Goal: Information Seeking & Learning: Learn about a topic

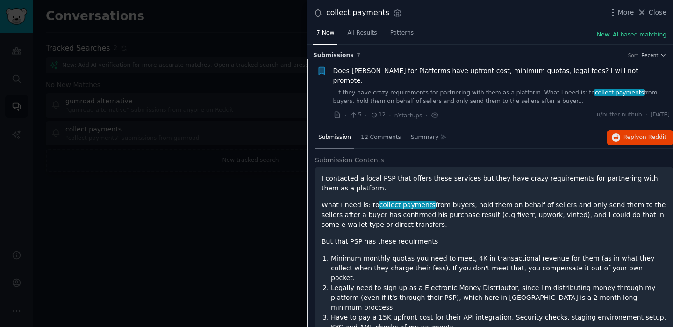
scroll to position [65, 0]
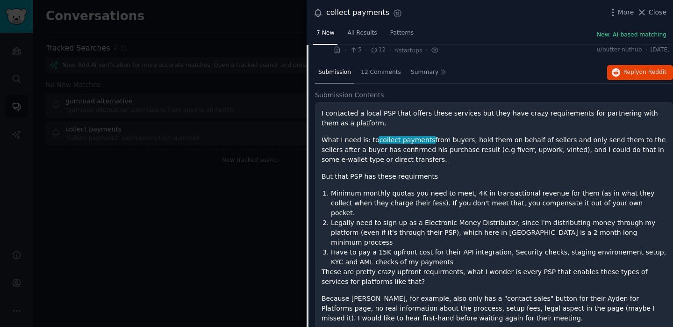
click at [152, 98] on div at bounding box center [336, 163] width 673 height 327
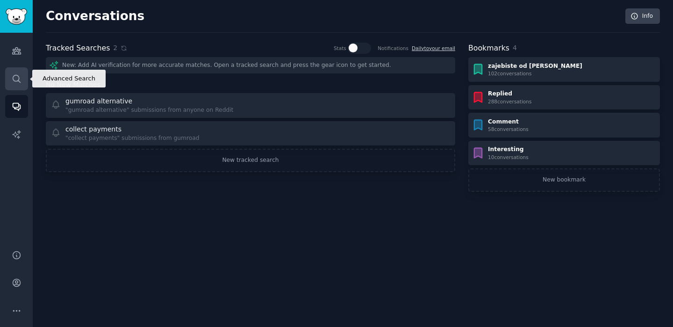
click at [17, 88] on link "Search" at bounding box center [16, 78] width 23 height 23
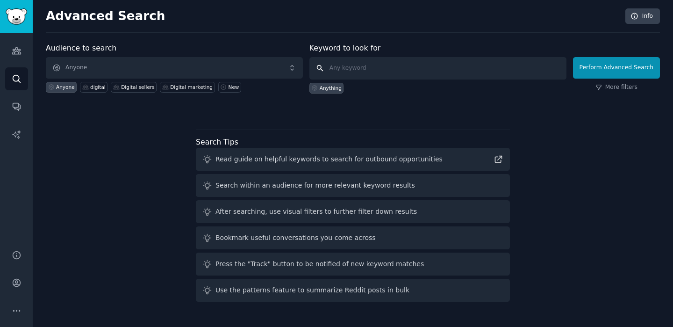
click at [372, 74] on input "text" at bounding box center [437, 68] width 257 height 22
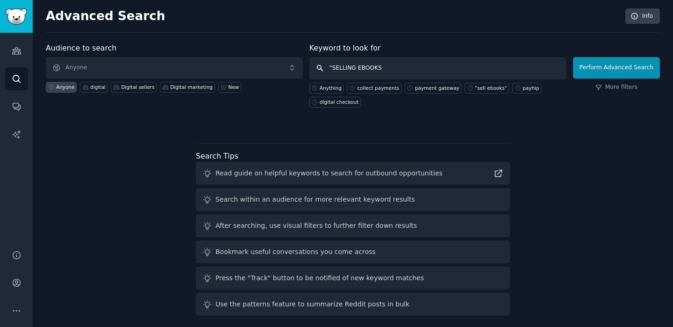
type input ""SELLING EBOOKS""
click button "Perform Advanced Search" at bounding box center [616, 67] width 87 height 21
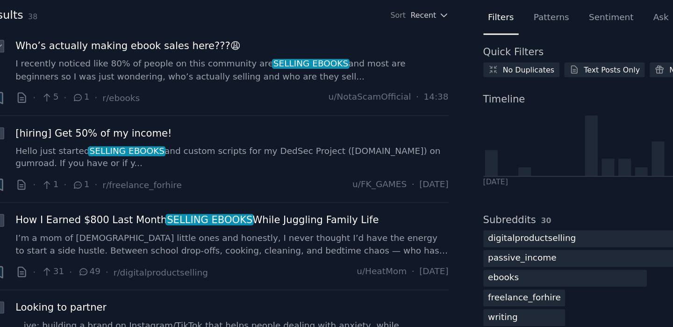
click at [202, 81] on link "I recently noticed like 80% of people on this community are SELLING EBOOKS and …" at bounding box center [207, 78] width 287 height 16
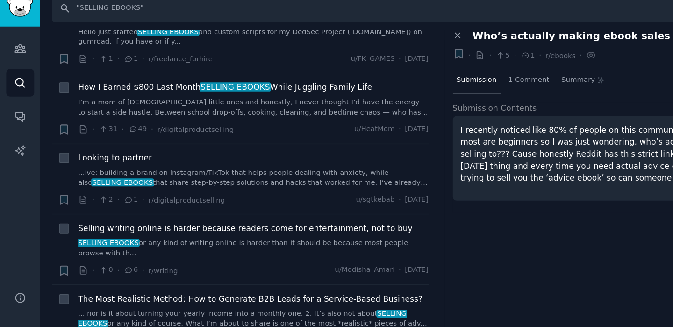
scroll to position [102, 0]
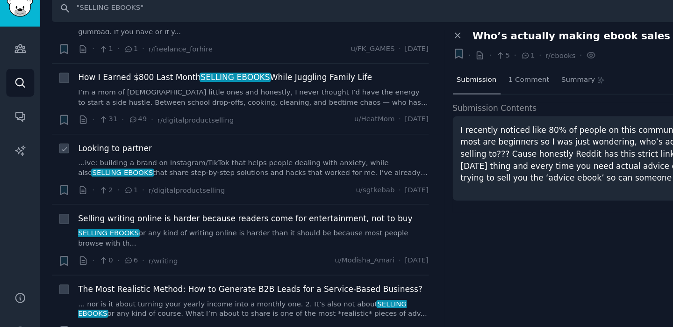
click at [114, 138] on div "Looking to partner ...ive: building a brand on Instagram/TikTok that helps peop…" at bounding box center [207, 142] width 287 height 29
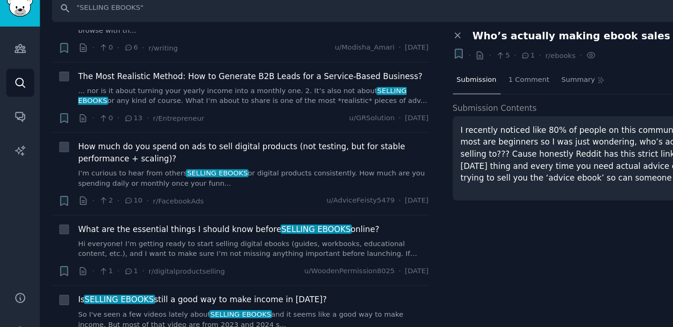
scroll to position [277, 0]
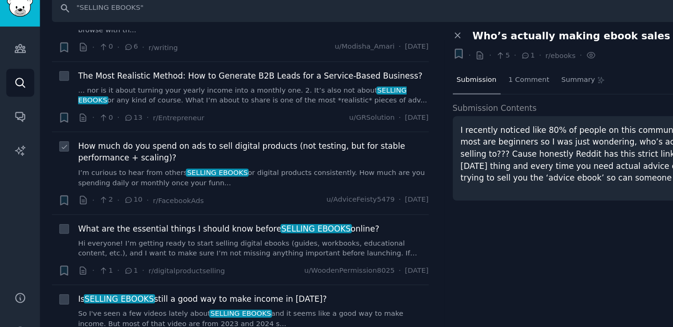
click at [159, 147] on div "How much do you spend on ads to sell digital products (not testing, but for sta…" at bounding box center [207, 145] width 287 height 39
click at [157, 156] on link "I’m curious to hear from others SELLING EBOOKS or digital products consistently…" at bounding box center [207, 157] width 287 height 16
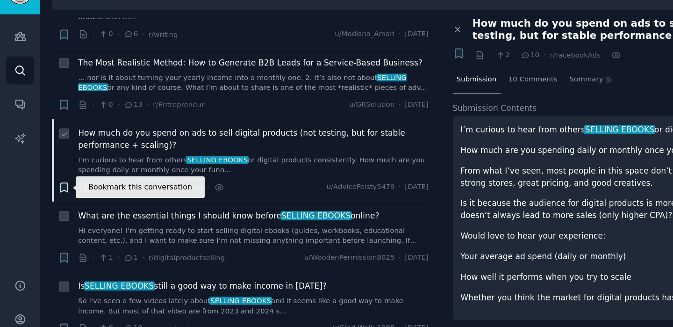
click at [52, 172] on icon "button" at bounding box center [53, 174] width 6 height 7
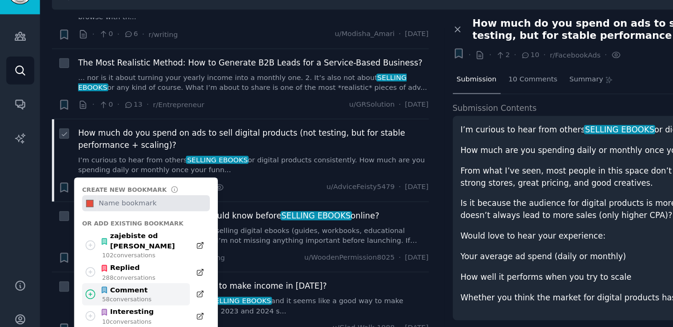
click at [72, 257] on icon at bounding box center [74, 262] width 10 height 10
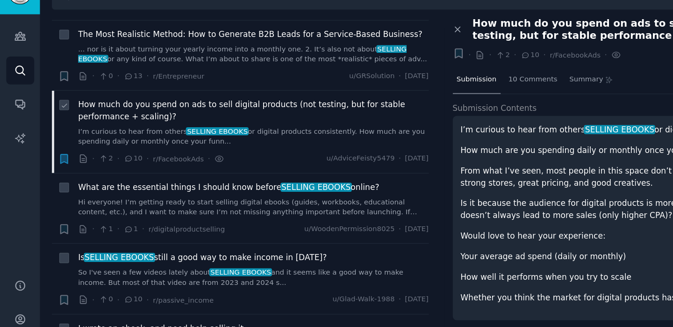
scroll to position [324, 0]
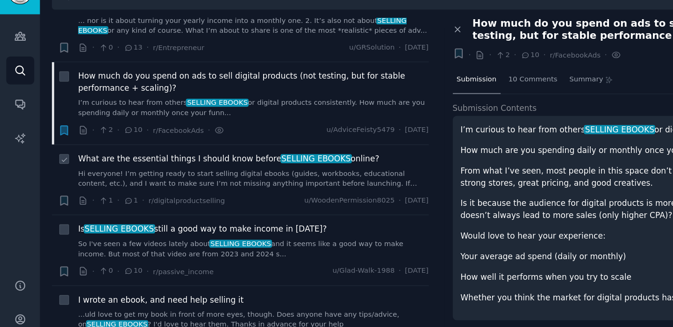
click at [114, 156] on span "What are the essential things I should know before SELLING EBOOKS online?" at bounding box center [187, 151] width 247 height 10
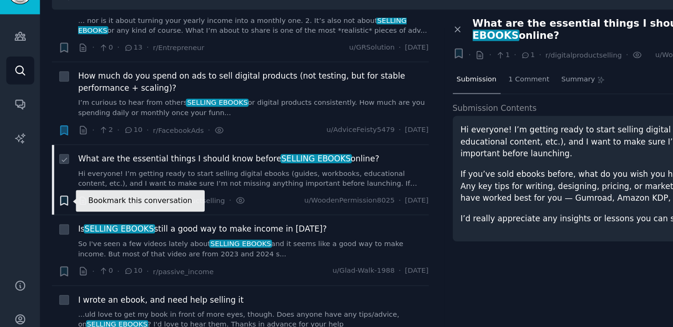
click at [51, 187] on icon "button" at bounding box center [53, 185] width 6 height 7
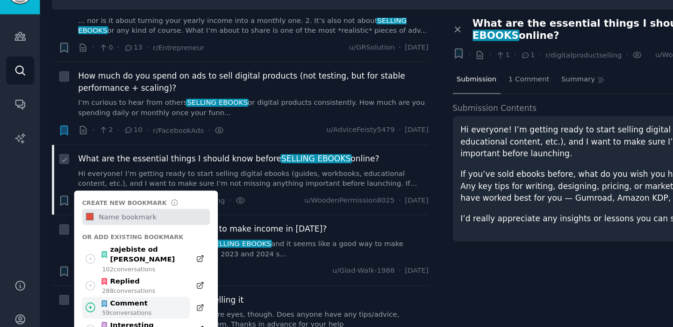
click at [73, 268] on icon at bounding box center [74, 273] width 10 height 10
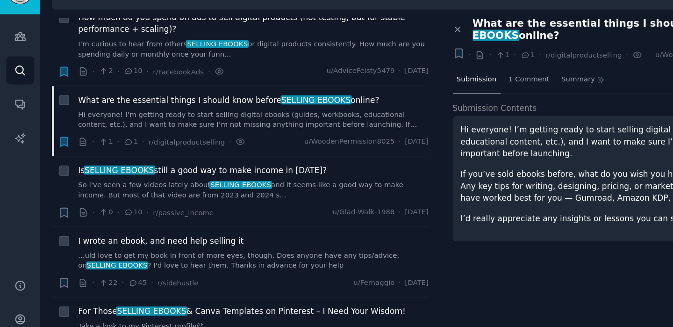
click at [54, 134] on icon "button" at bounding box center [53, 137] width 6 height 7
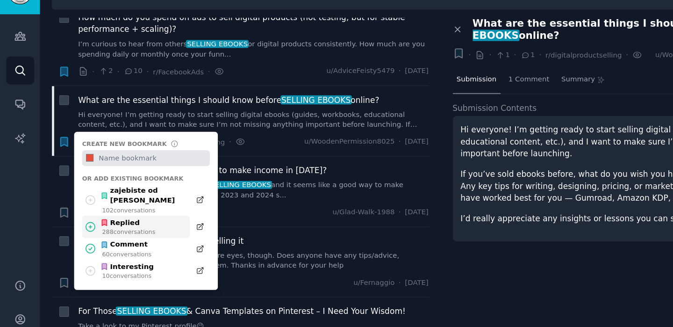
click at [74, 203] on icon at bounding box center [73, 206] width 7 height 7
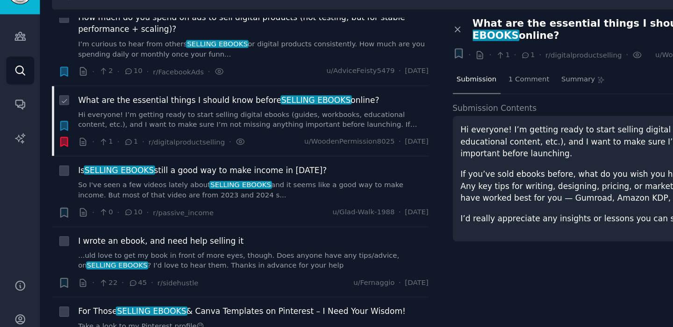
click at [52, 138] on icon "button" at bounding box center [53, 137] width 6 height 7
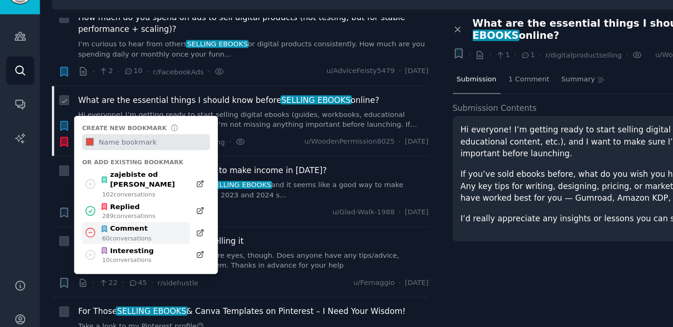
click at [74, 207] on icon at bounding box center [74, 212] width 10 height 10
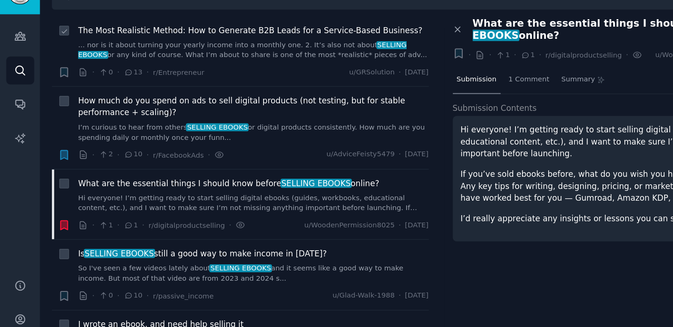
scroll to position [303, 0]
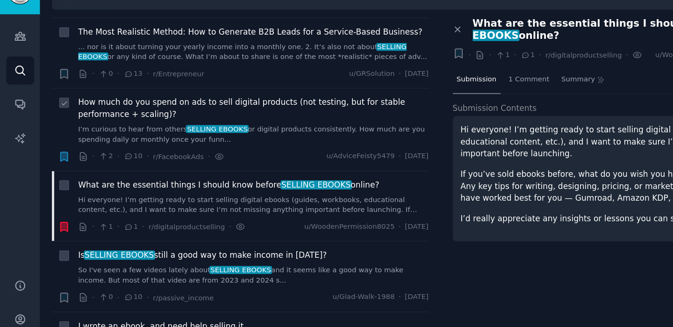
click at [119, 117] on span "How much do you spend on ads to sell digital products (not testing, but for sta…" at bounding box center [207, 110] width 287 height 20
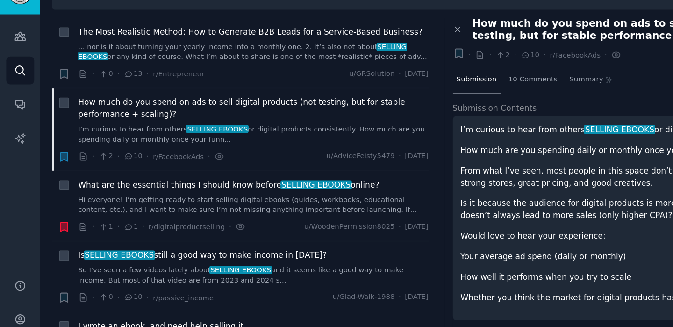
click at [52, 151] on icon "button" at bounding box center [53, 148] width 6 height 7
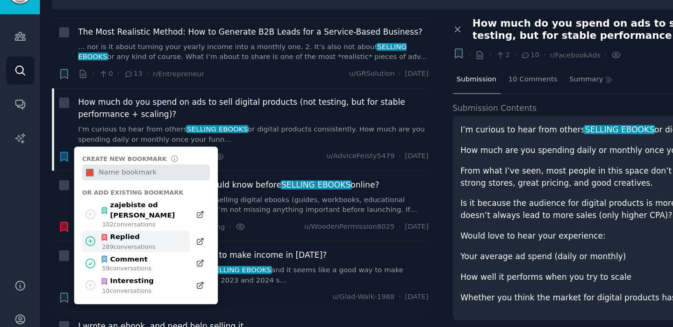
click at [74, 214] on icon at bounding box center [74, 219] width 10 height 10
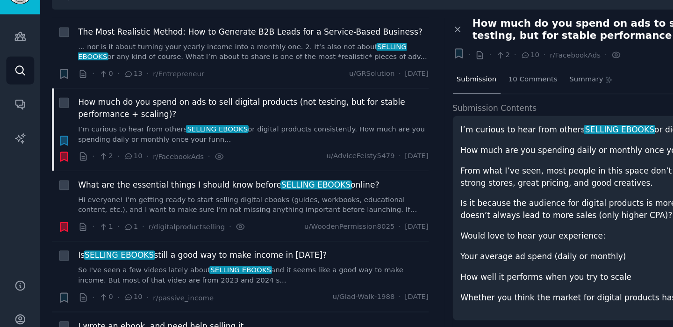
click at [50, 138] on icon "button" at bounding box center [53, 135] width 6 height 7
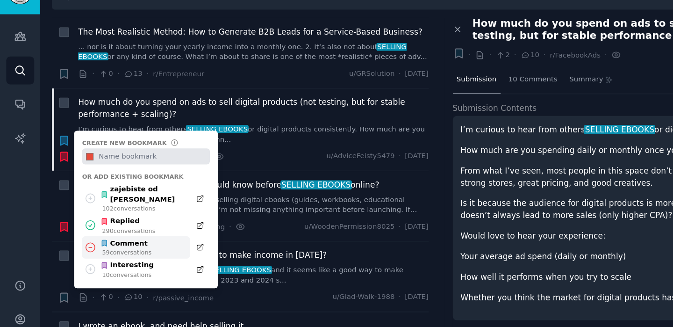
click at [75, 219] on icon at bounding box center [74, 224] width 10 height 10
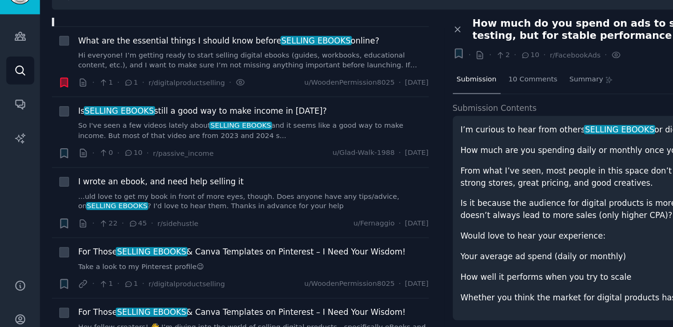
scroll to position [171, 0]
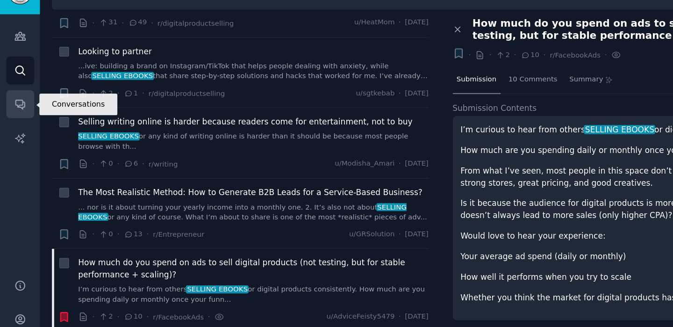
click at [12, 107] on icon "Sidebar" at bounding box center [17, 106] width 10 height 10
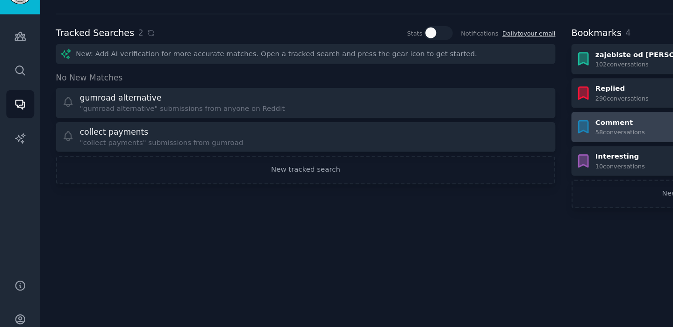
click at [551, 127] on div "Comment 58 conversation s" at bounding box center [563, 125] width 185 height 15
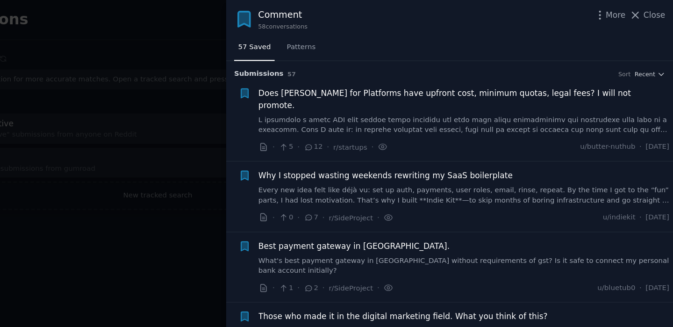
click at [394, 94] on link at bounding box center [501, 102] width 337 height 16
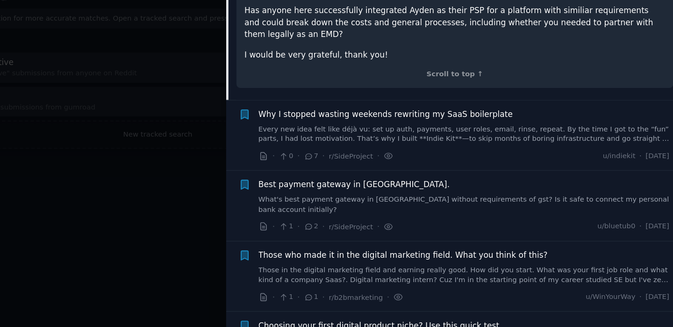
scroll to position [361, 0]
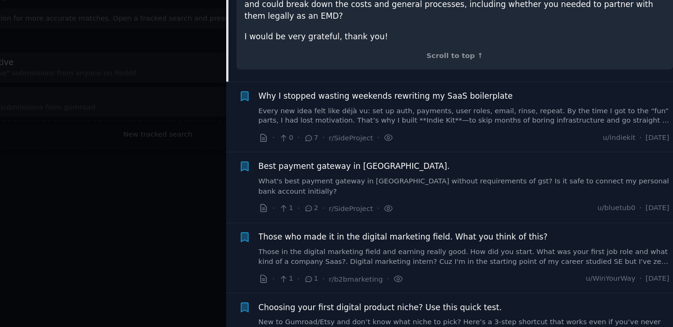
click at [518, 137] on link "Every new idea felt like déjà vu: set up auth, payments, user roles, email, rin…" at bounding box center [501, 145] width 337 height 16
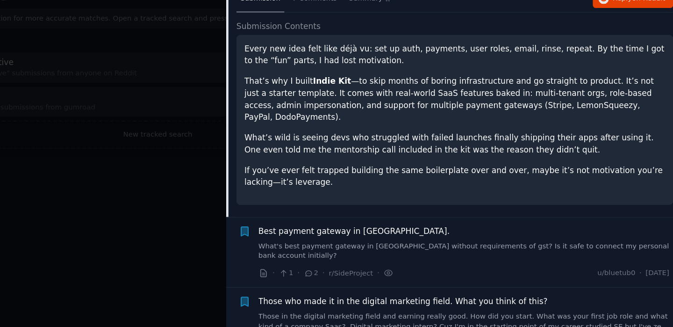
scroll to position [217, 0]
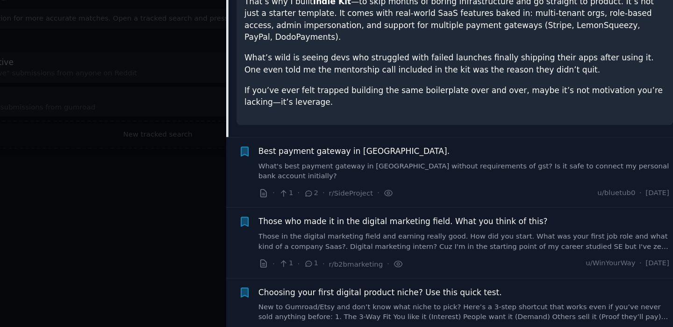
click at [531, 182] on link "What's best payment gateway in [GEOGRAPHIC_DATA] without requirements of gst? I…" at bounding box center [501, 190] width 337 height 16
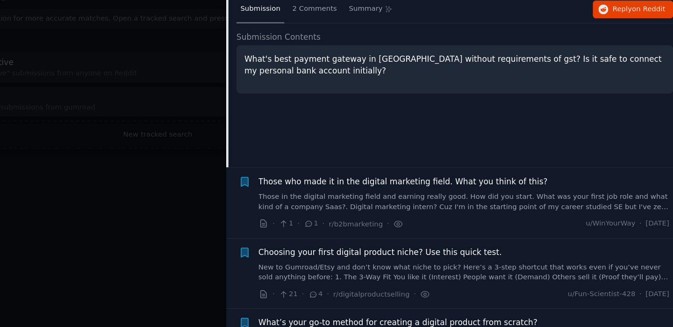
scroll to position [190, 0]
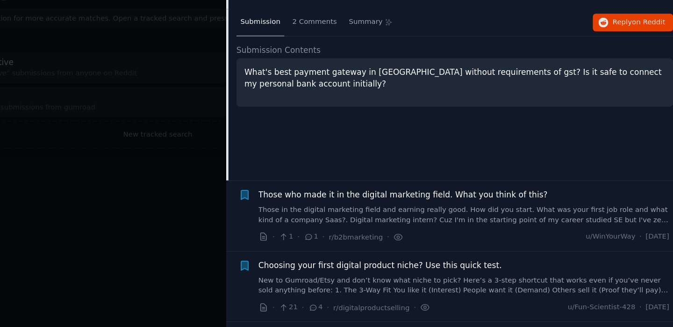
click at [525, 218] on link "Those in the digital marketing field and earning really good. How did you start…" at bounding box center [501, 226] width 337 height 16
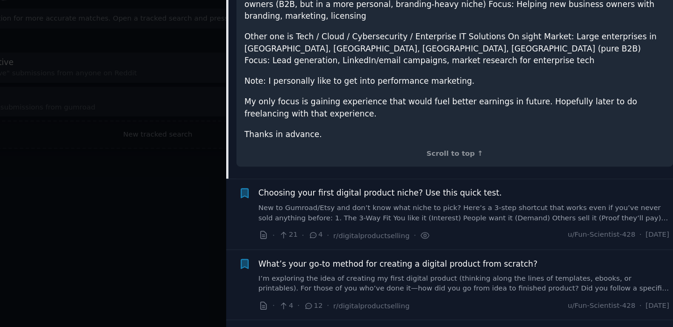
scroll to position [373, 0]
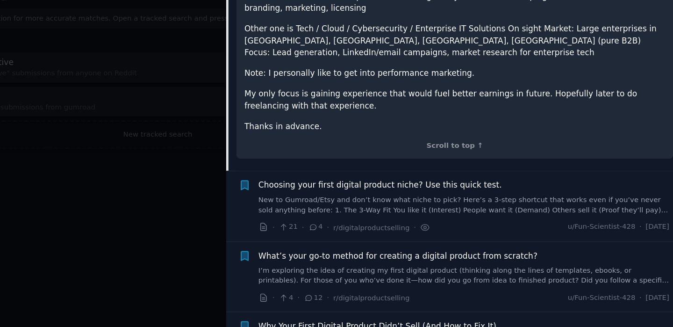
click at [517, 210] on link "New to Gumroad/Etsy and don’t know what niche to pick? Here’s a 3-step shortcut…" at bounding box center [501, 218] width 337 height 16
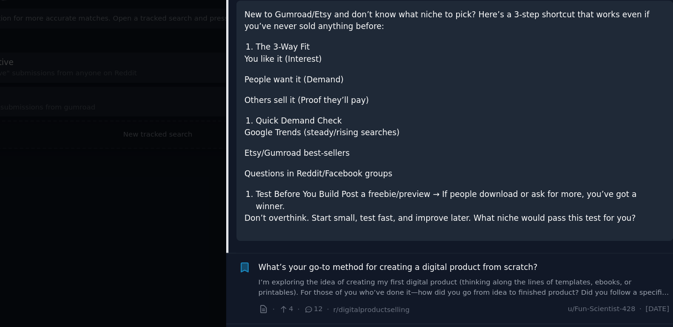
scroll to position [429, 0]
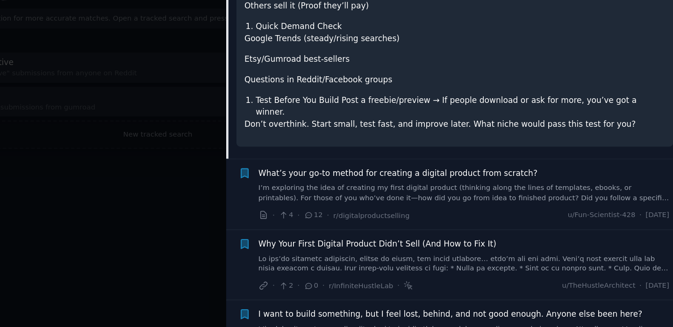
click at [502, 187] on div "What’s your go-to method for creating a digital product from scratch? I’m explo…" at bounding box center [501, 201] width 337 height 29
click at [500, 200] on link "I’m exploring the idea of creating my first digital product (thinking along the…" at bounding box center [501, 208] width 337 height 16
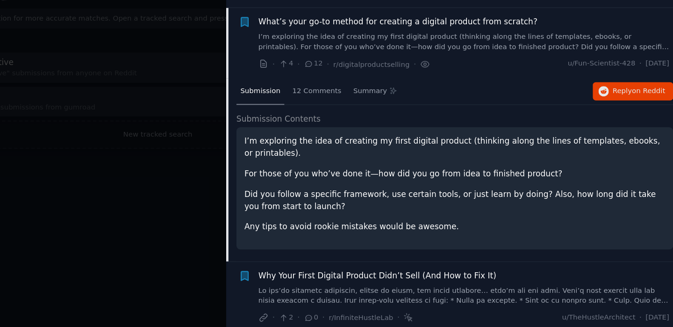
scroll to position [295, 0]
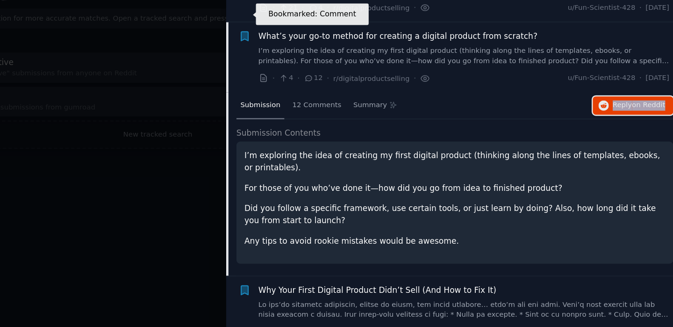
click at [322, 76] on icon "button" at bounding box center [322, 79] width 6 height 7
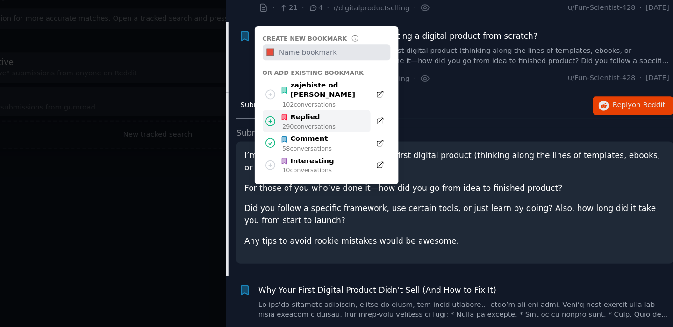
click at [341, 144] on icon at bounding box center [343, 149] width 10 height 10
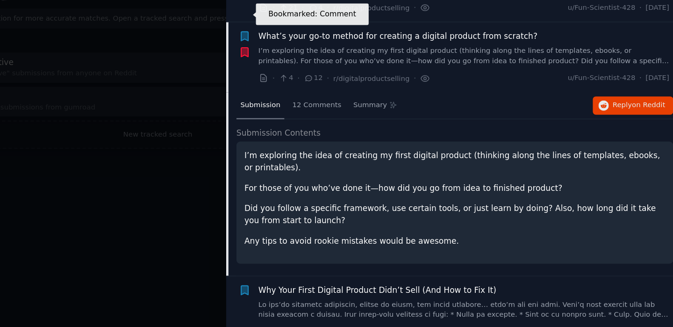
click at [321, 76] on icon "button" at bounding box center [322, 79] width 6 height 7
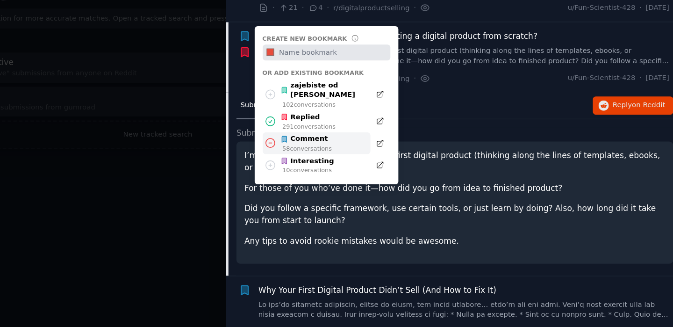
click at [342, 162] on icon at bounding box center [343, 167] width 10 height 10
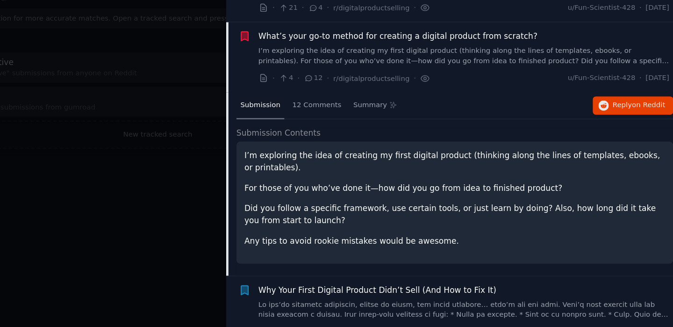
click at [456, 88] on link "I’m exploring the idea of creating my first digital product (thinking along the…" at bounding box center [501, 96] width 337 height 16
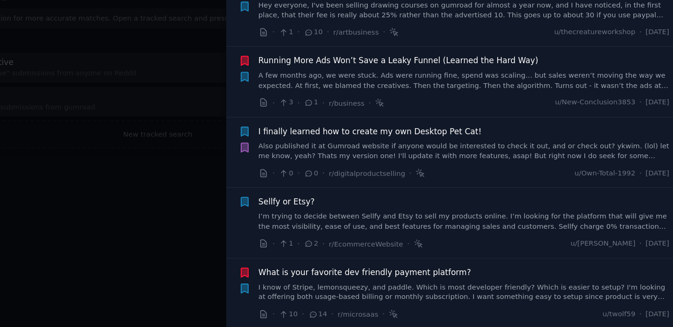
scroll to position [2415, 0]
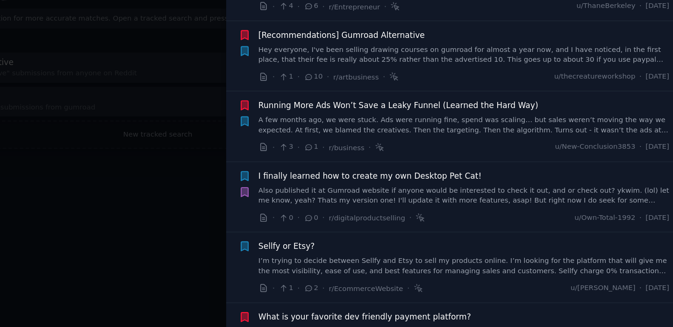
click at [390, 247] on div "Sellfy or Etsy? I’m trying to decide between Sellfy and Etsy to sell my product…" at bounding box center [501, 261] width 337 height 29
click at [419, 260] on link "I’m trying to decide between Sellfy and Etsy to sell my products online. I’m lo…" at bounding box center [501, 268] width 337 height 16
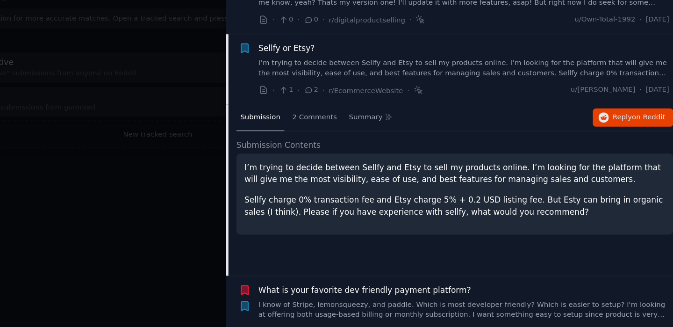
scroll to position [2572, 0]
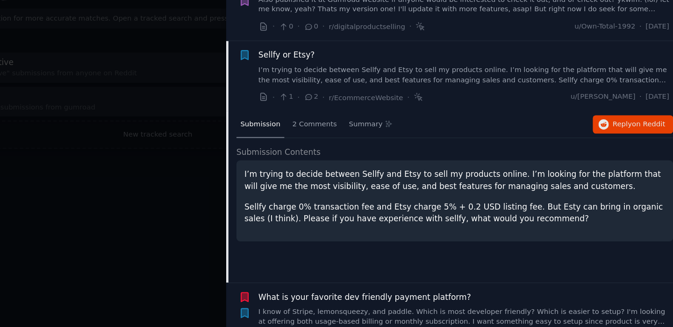
click at [445, 103] on link "I’m trying to decide between Sellfy and Etsy to sell my products online. I’m lo…" at bounding box center [501, 111] width 337 height 16
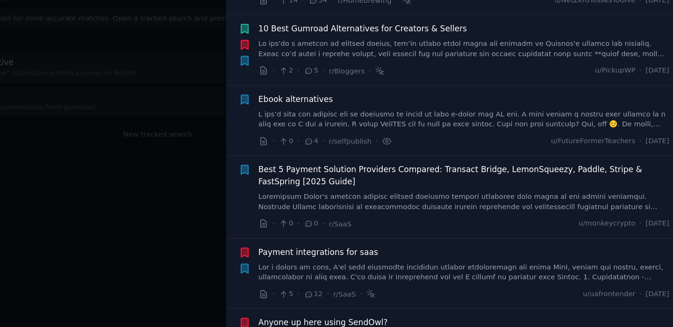
scroll to position [2936, 0]
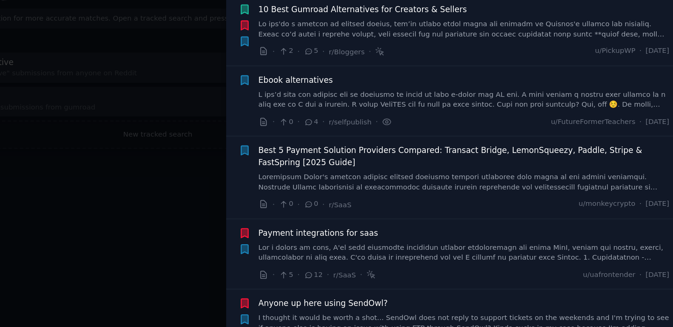
click at [418, 124] on link at bounding box center [501, 132] width 337 height 16
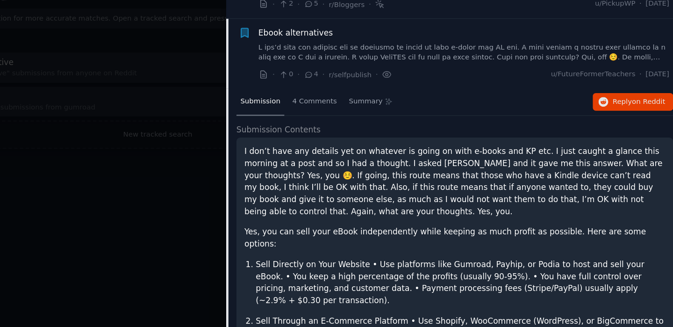
scroll to position [2929, 0]
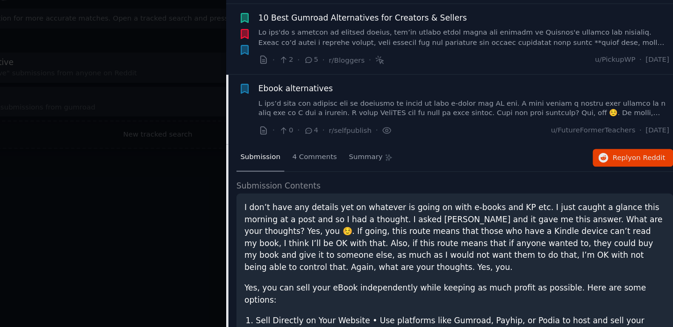
click at [447, 131] on link at bounding box center [501, 139] width 337 height 16
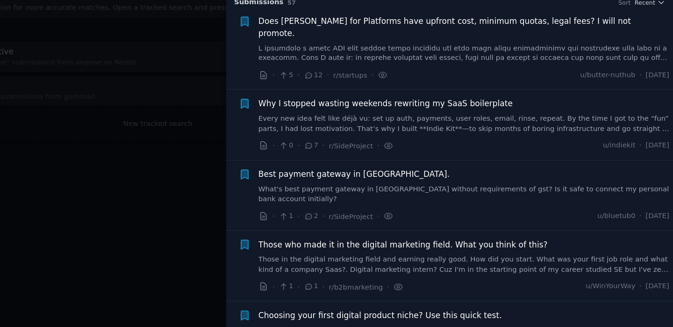
click at [482, 95] on link at bounding box center [501, 102] width 337 height 16
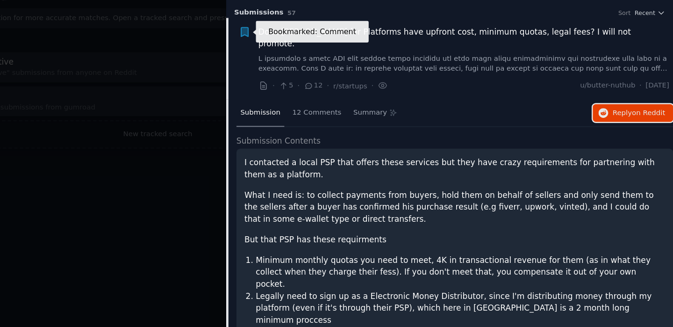
click at [319, 73] on icon "button" at bounding box center [322, 75] width 6 height 7
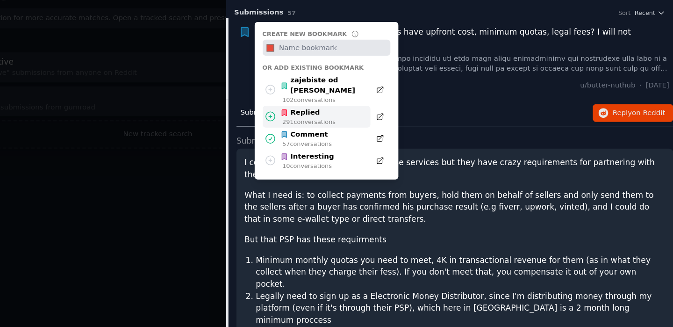
click at [342, 142] on icon at bounding box center [343, 146] width 10 height 10
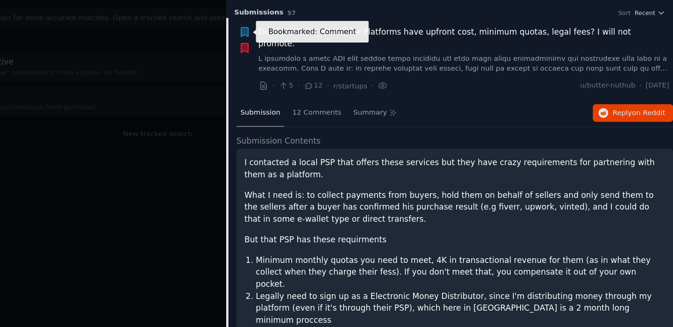
click at [319, 74] on icon "button" at bounding box center [322, 75] width 6 height 7
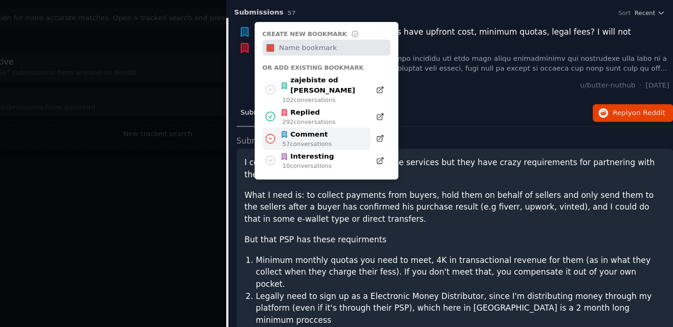
click at [346, 160] on icon at bounding box center [342, 163] width 7 height 7
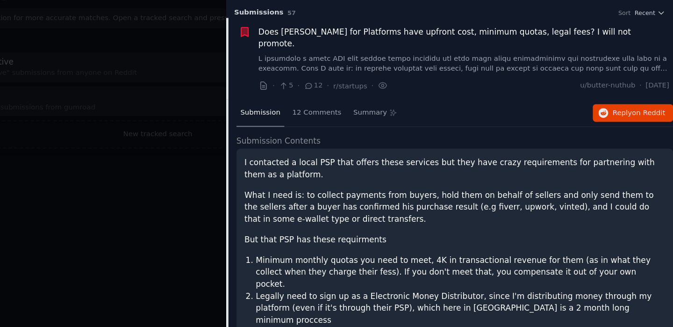
click at [433, 94] on link at bounding box center [501, 102] width 337 height 16
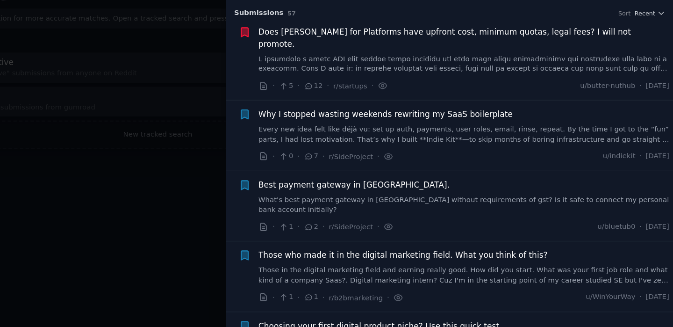
click at [215, 202] on div at bounding box center [336, 163] width 673 height 327
